Goal: Task Accomplishment & Management: Manage account settings

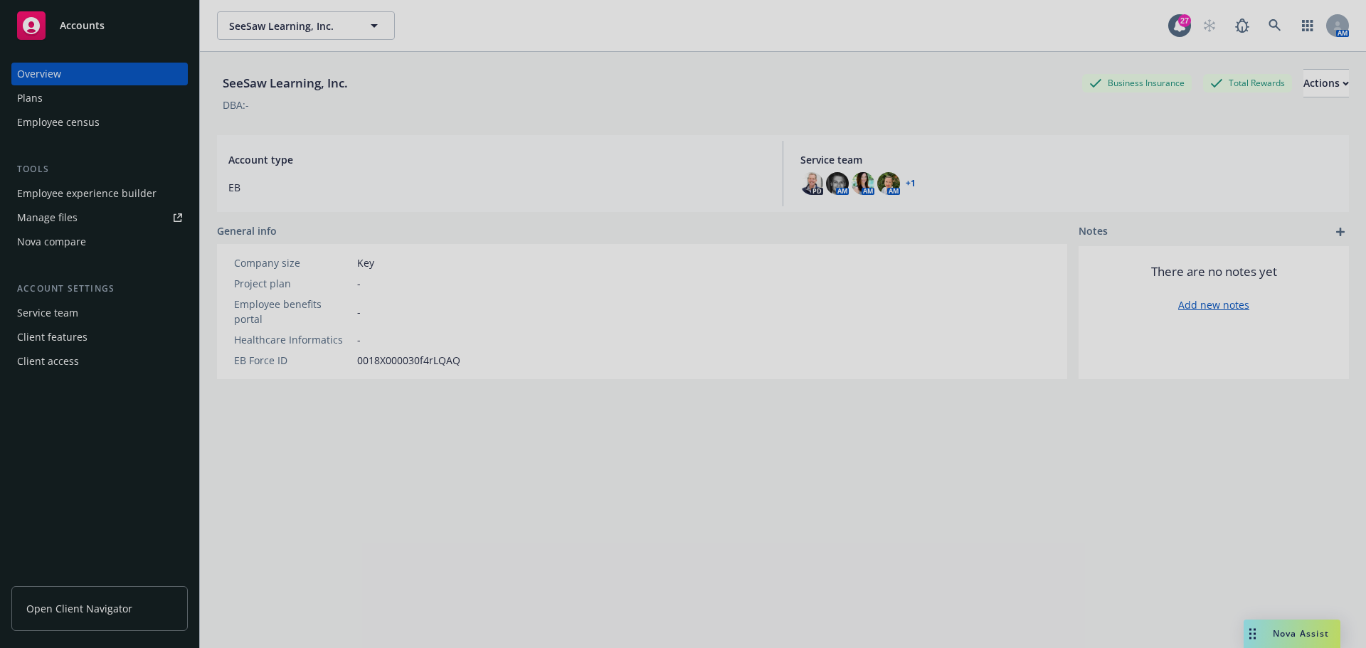
click at [1328, 24] on div at bounding box center [683, 324] width 1366 height 648
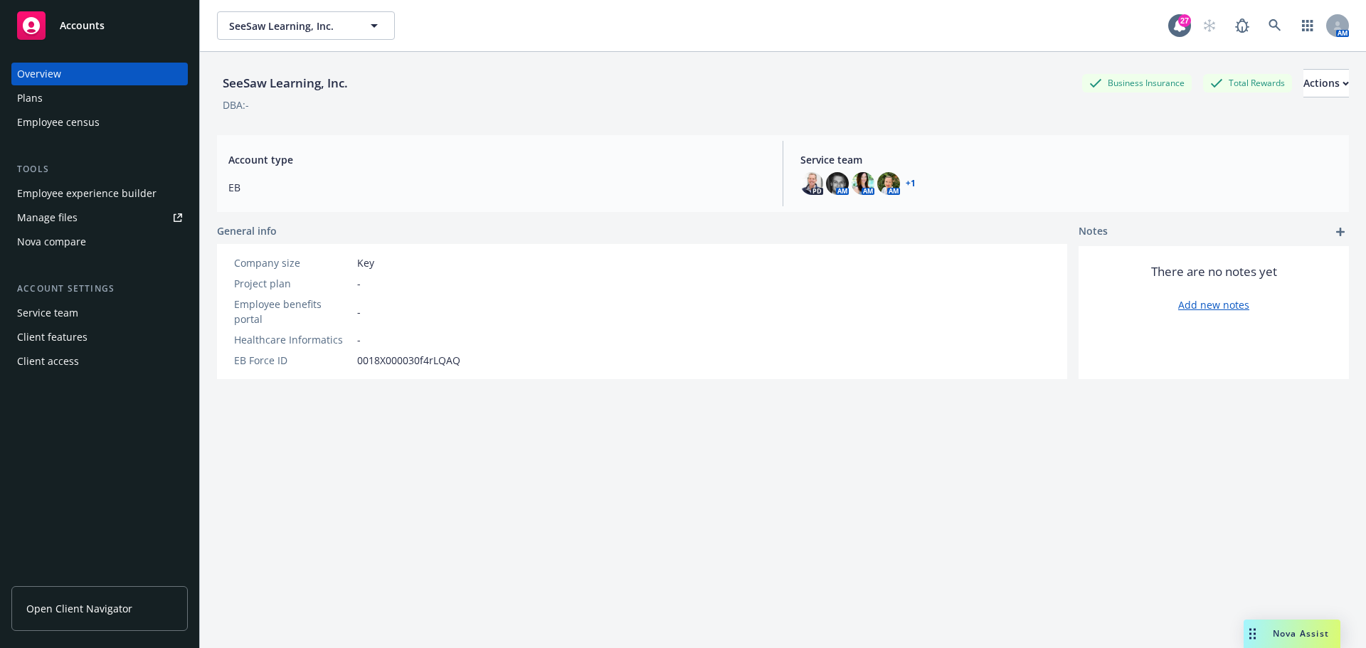
click at [1327, 41] on div "SeeSaw Learning, Inc. SeeSaw Learning, Inc. 27 AM" at bounding box center [783, 25] width 1166 height 51
click at [1334, 27] on icon at bounding box center [1338, 25] width 9 height 9
click at [1236, 70] on link "Log out" at bounding box center [1267, 64] width 142 height 28
